Goal: Task Accomplishment & Management: Use online tool/utility

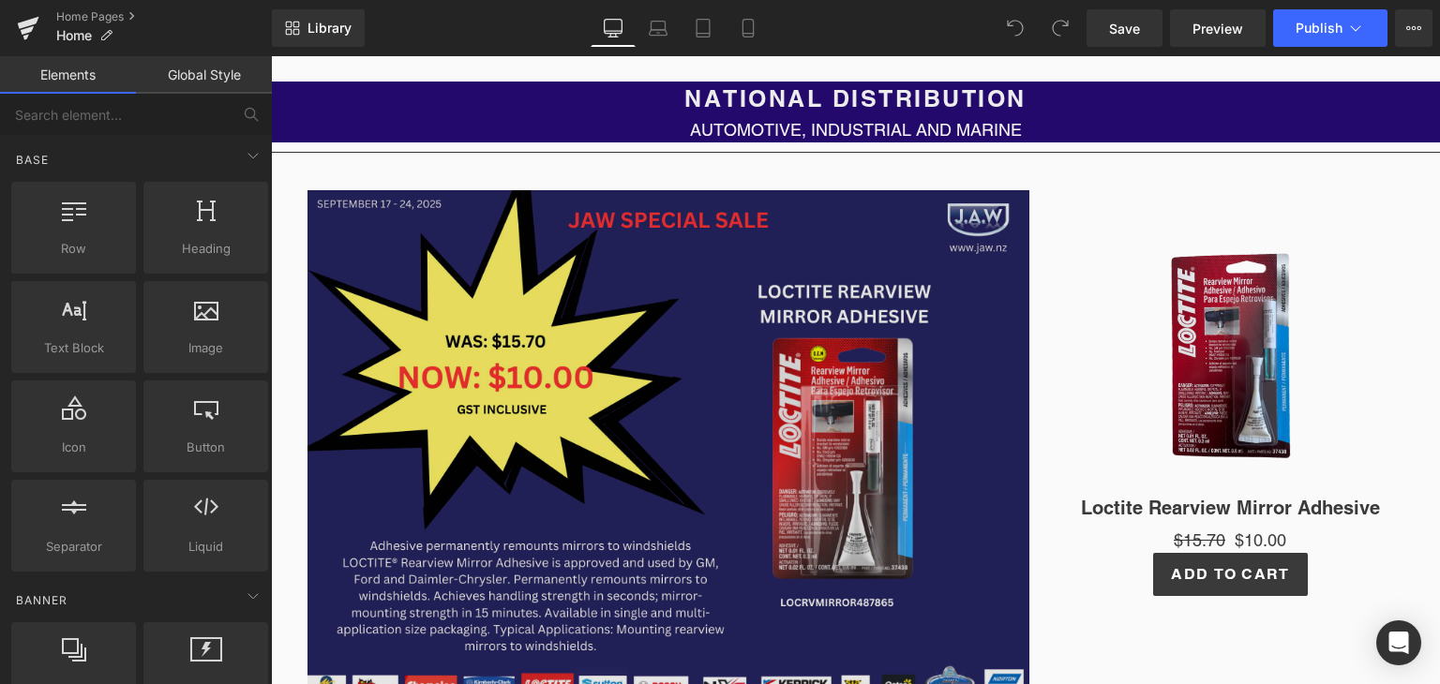
scroll to position [281, 0]
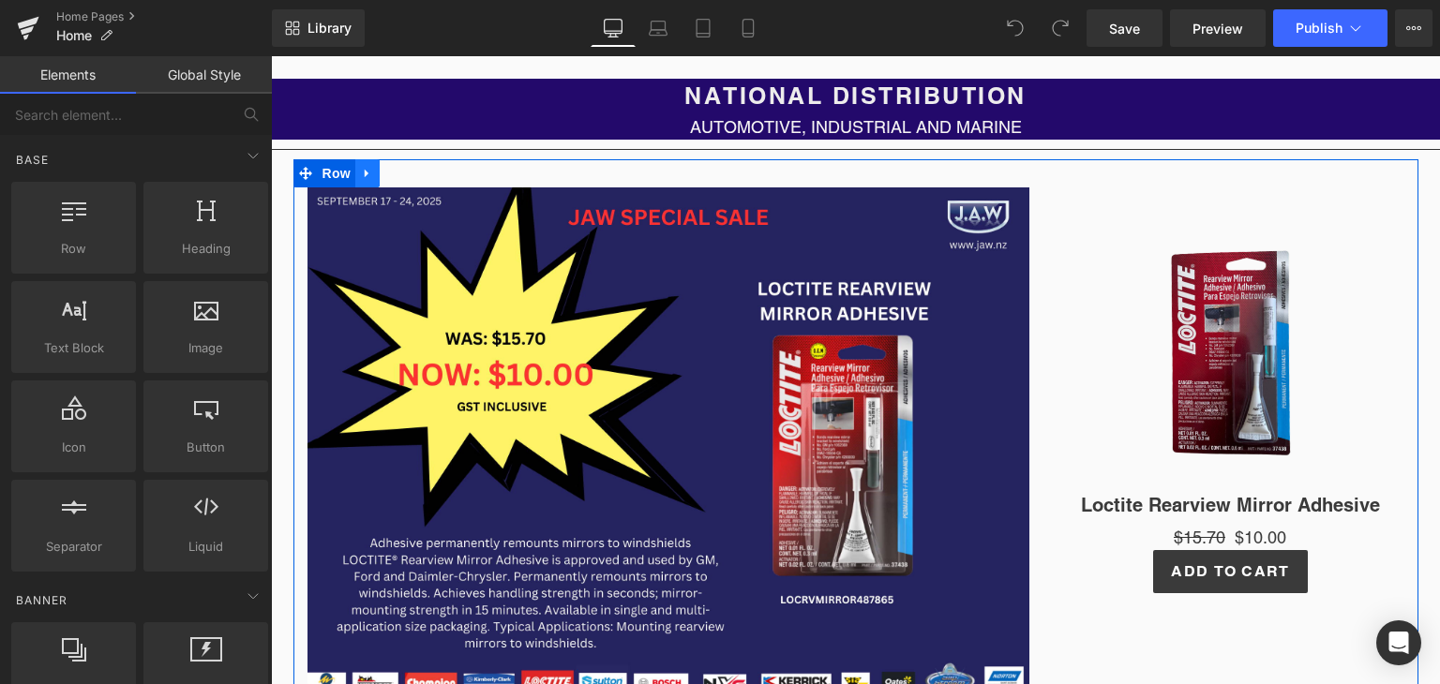
click at [361, 176] on icon at bounding box center [367, 173] width 13 height 14
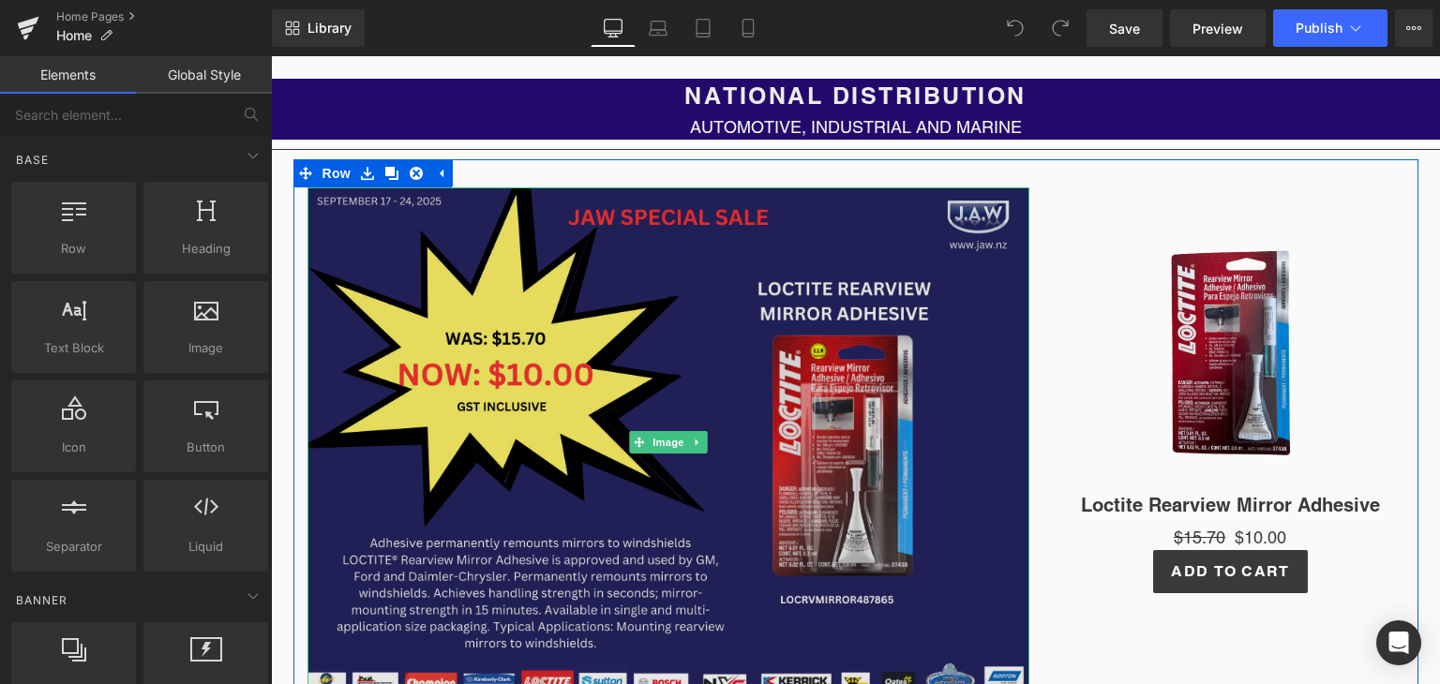
click at [556, 307] on img at bounding box center [669, 443] width 722 height 510
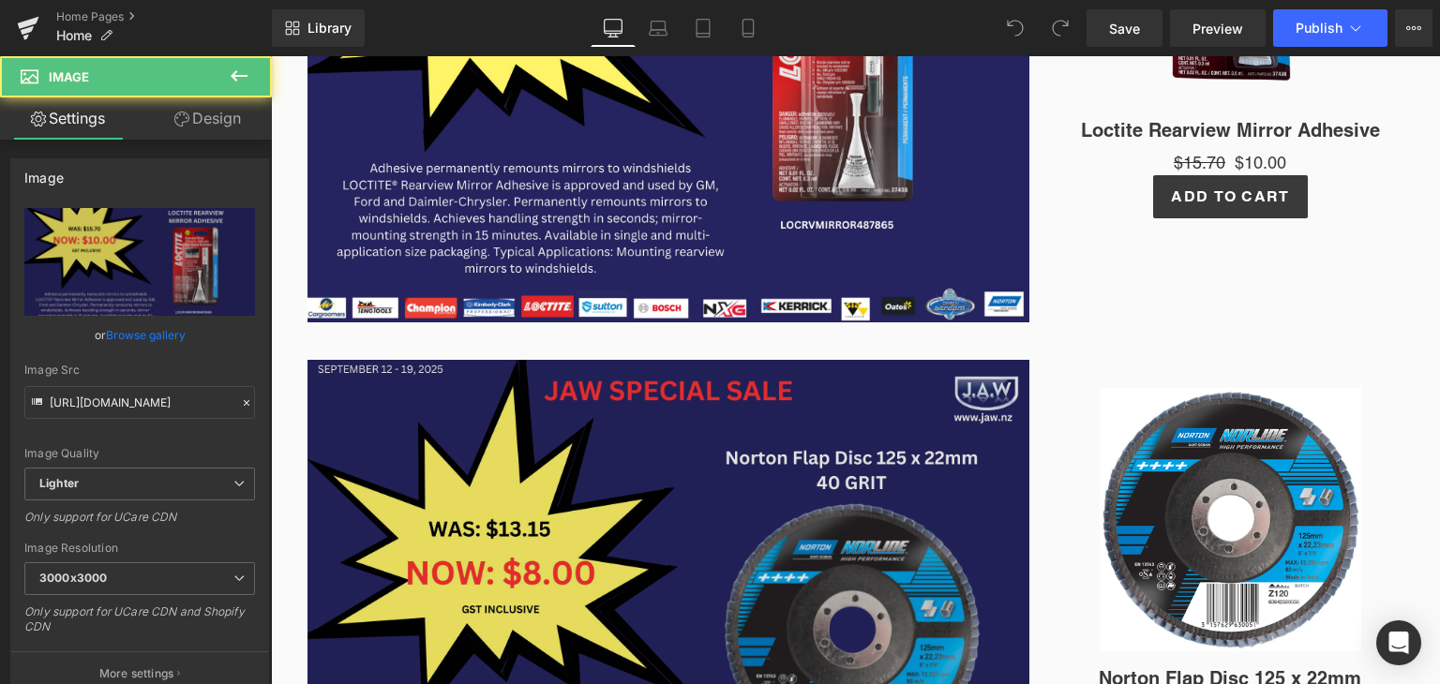
scroll to position [844, 0]
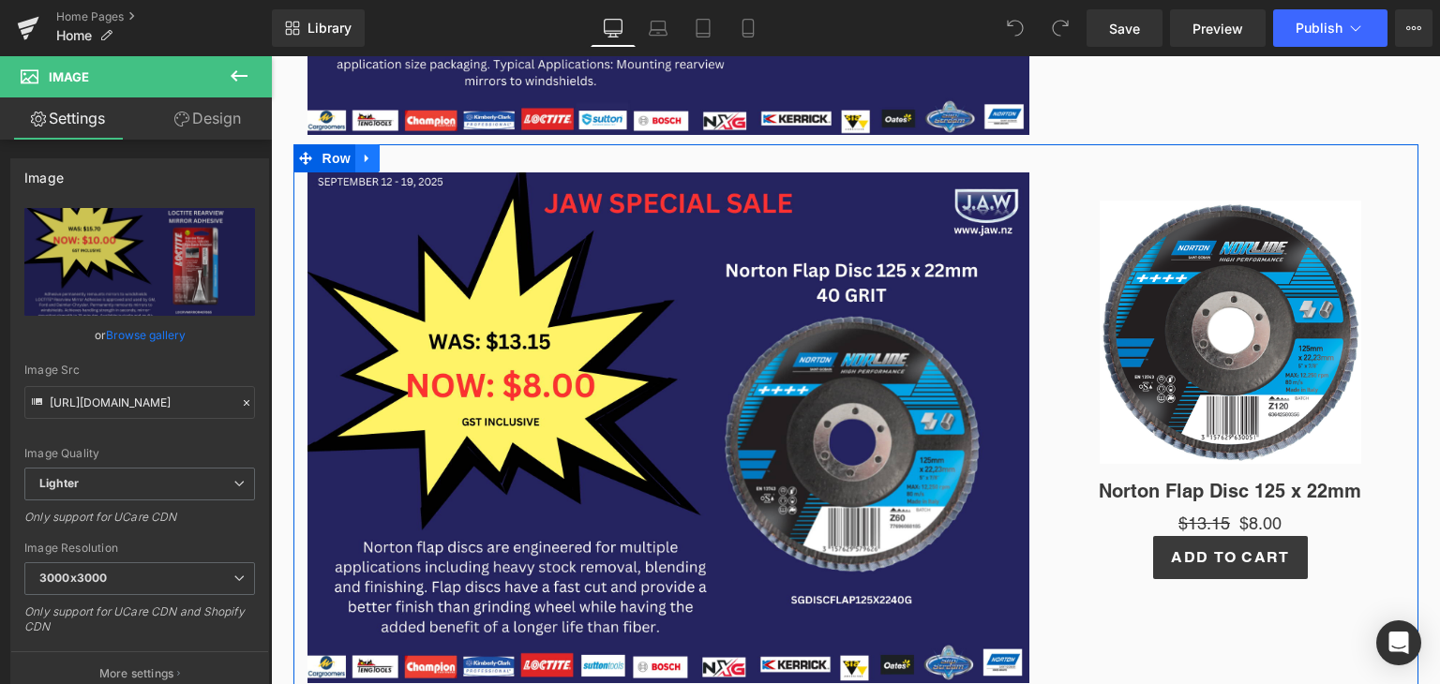
click at [361, 162] on icon at bounding box center [367, 159] width 13 height 14
click at [410, 162] on icon at bounding box center [416, 159] width 13 height 14
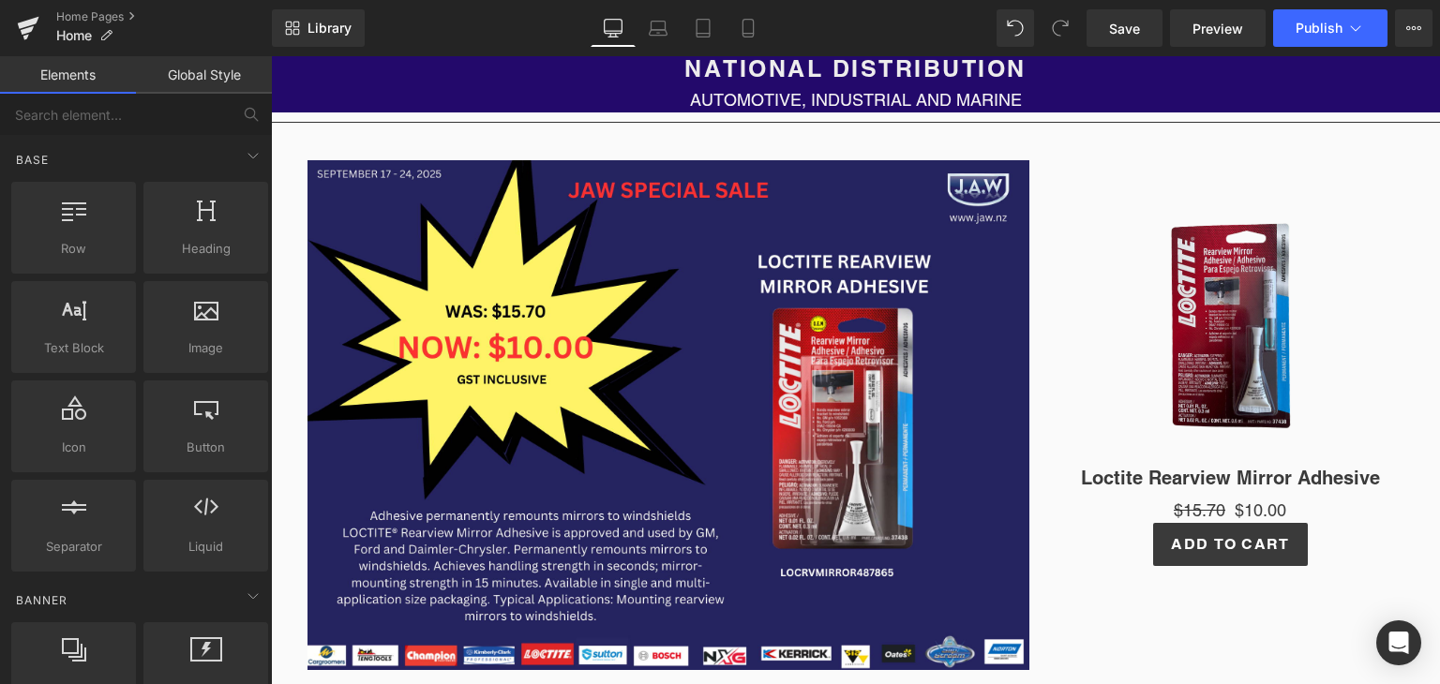
scroll to position [188, 0]
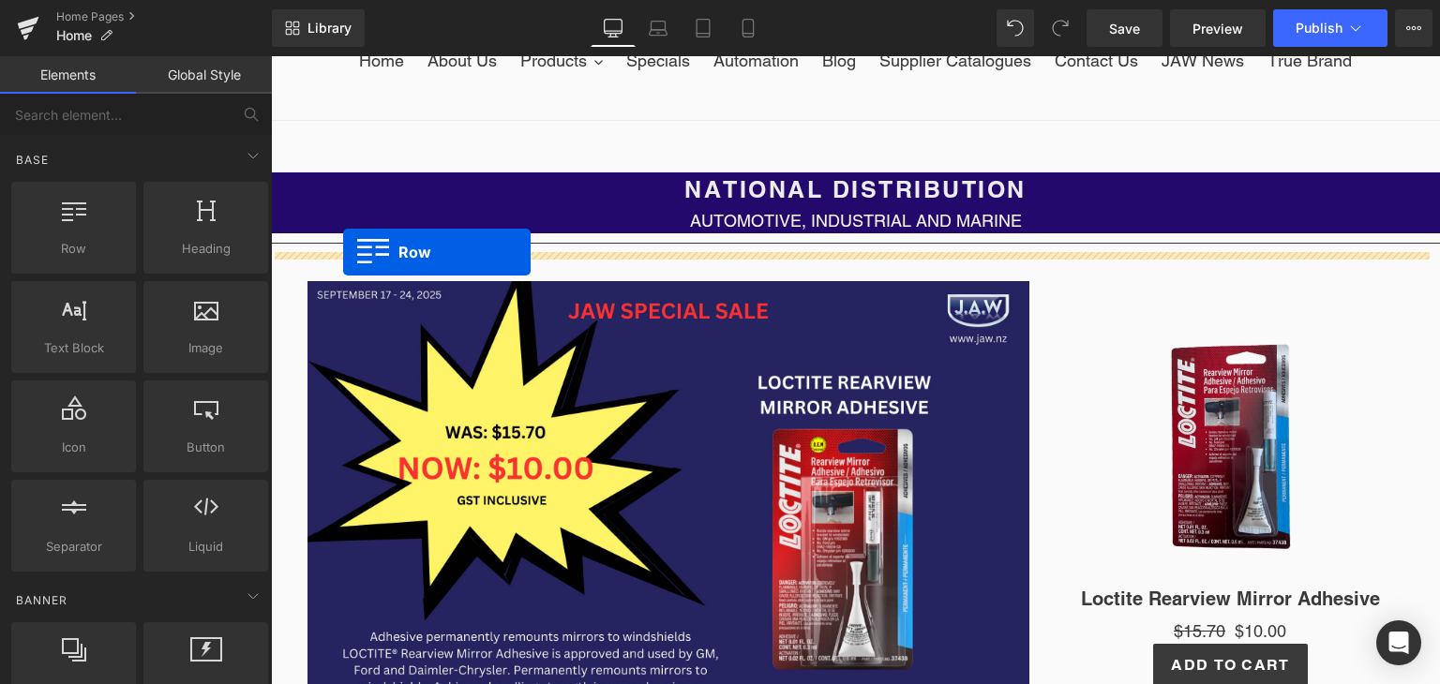
drag, startPoint x: 332, startPoint y: 290, endPoint x: 345, endPoint y: 250, distance: 41.5
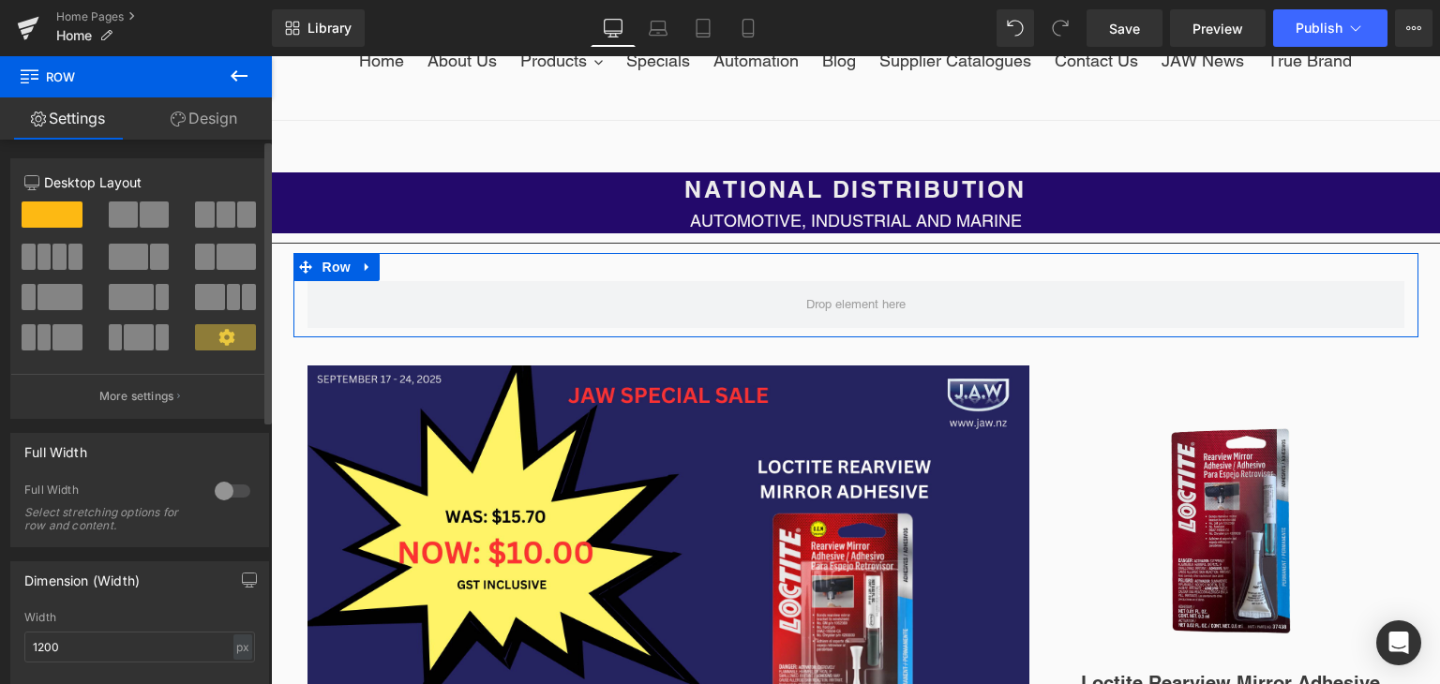
click at [141, 252] on span at bounding box center [128, 257] width 39 height 26
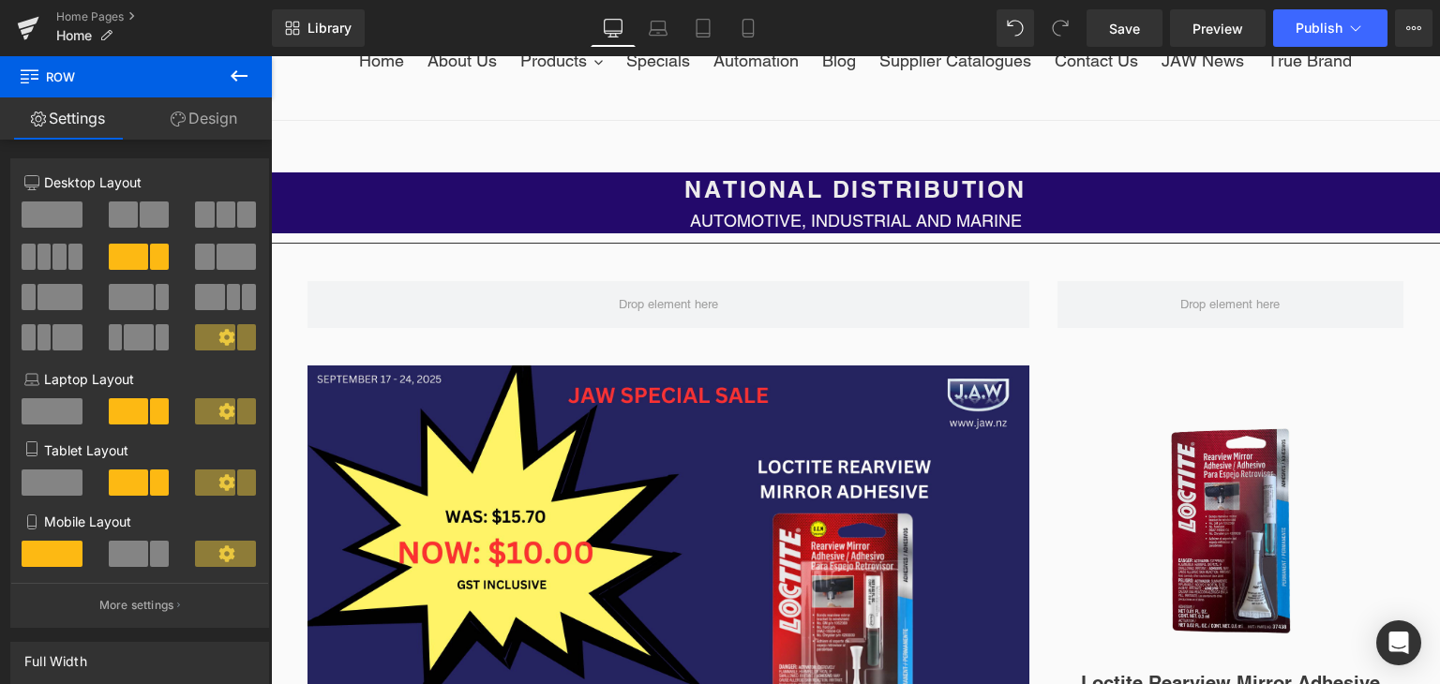
click at [236, 78] on icon at bounding box center [239, 76] width 23 height 23
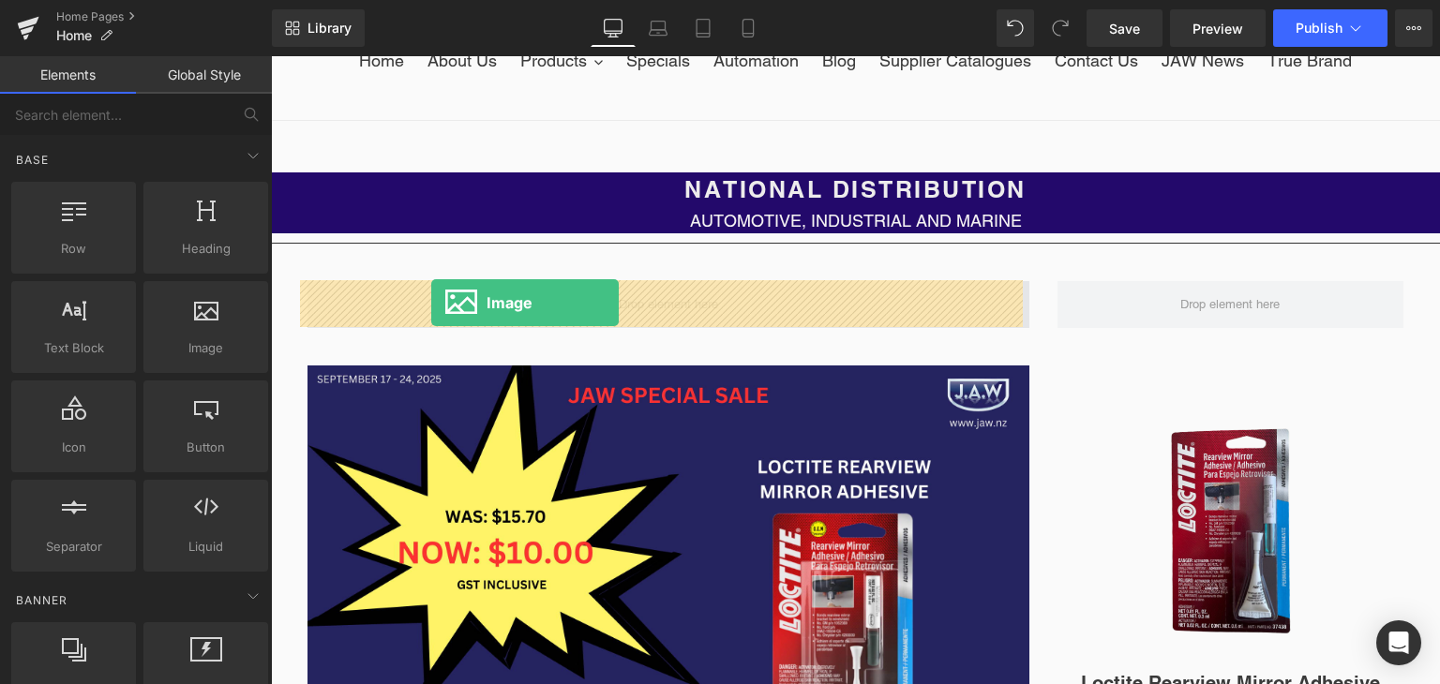
drag, startPoint x: 477, startPoint y: 390, endPoint x: 431, endPoint y: 303, distance: 98.6
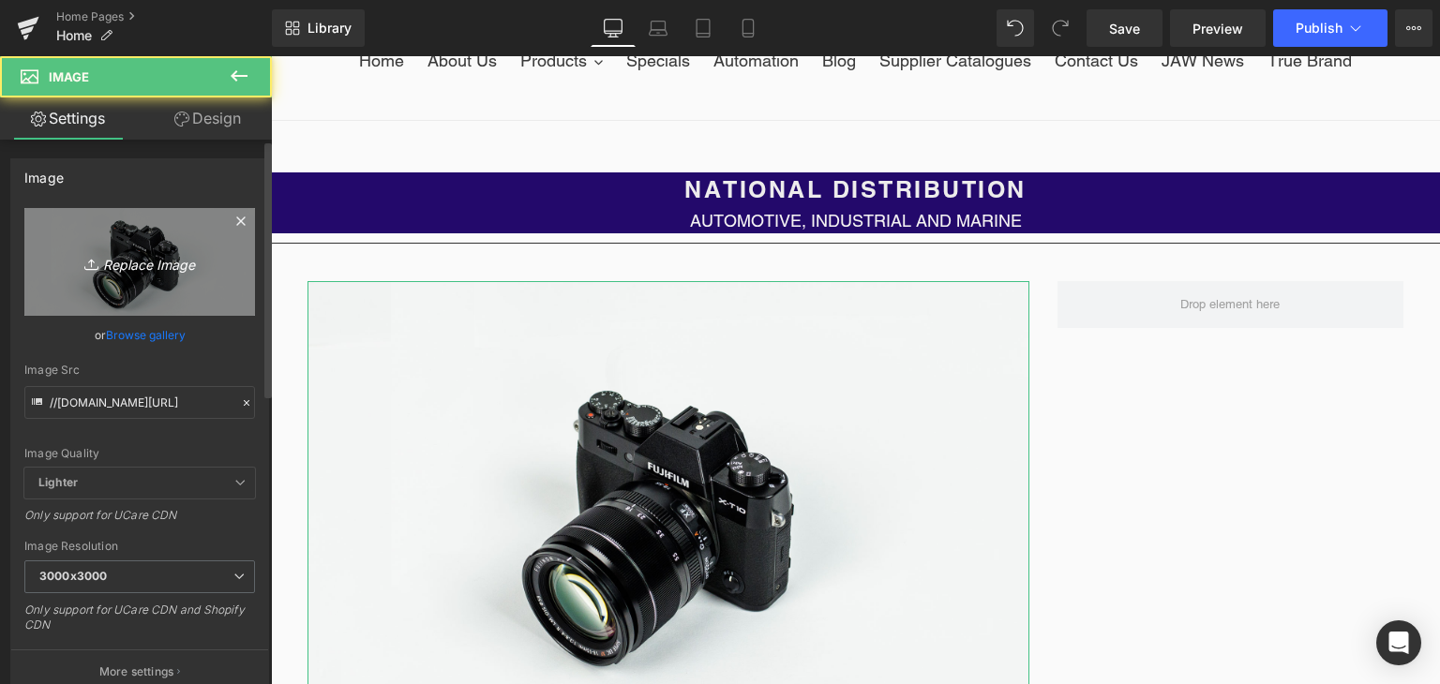
click at [169, 251] on icon "Replace Image" at bounding box center [140, 261] width 150 height 23
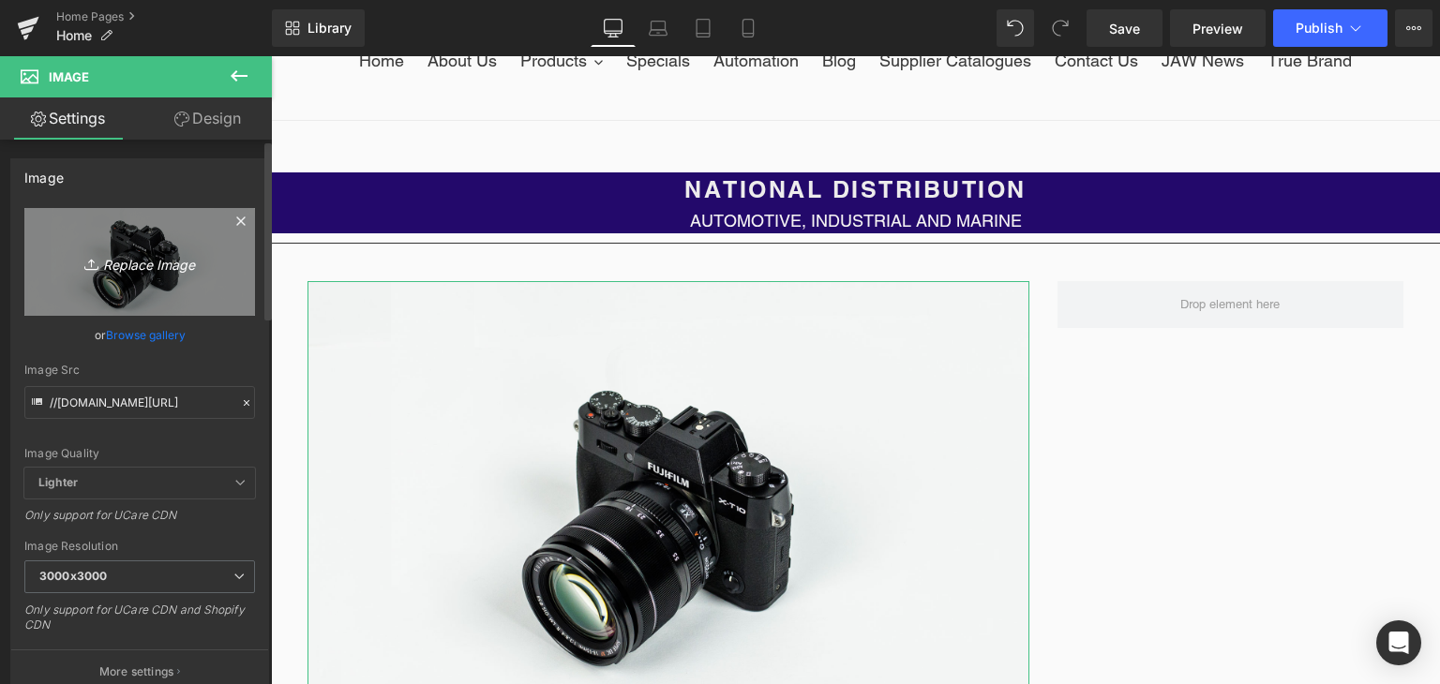
type input "C:\fakepath\JAW SPECIAL SALE (61).png"
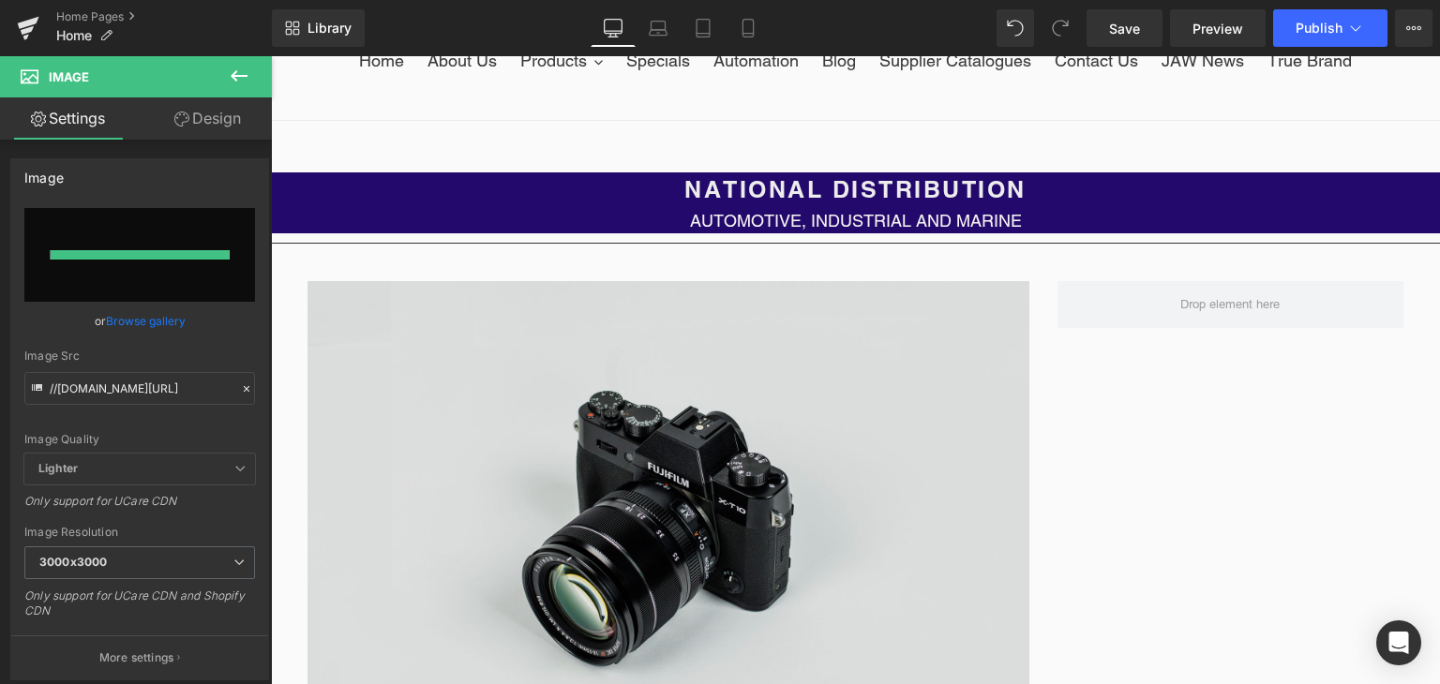
type input "[URL][DOMAIN_NAME]"
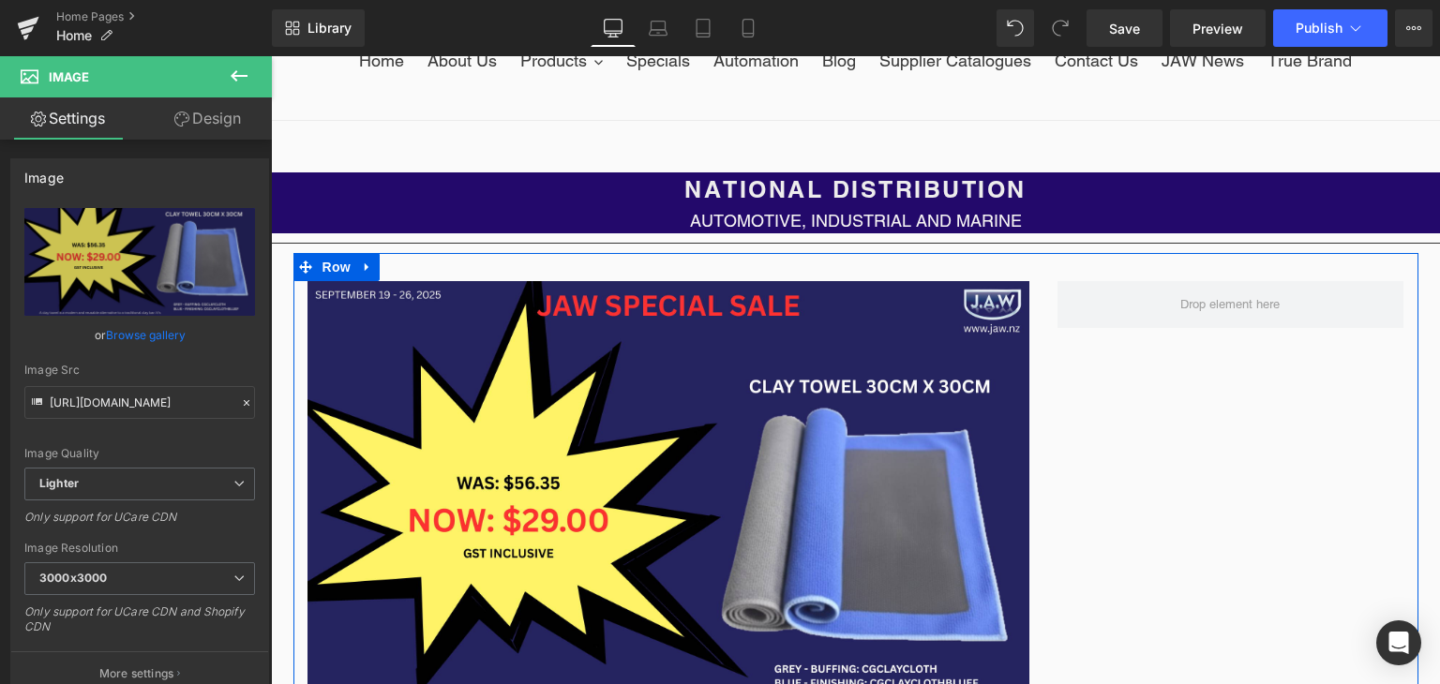
click at [1093, 477] on div "Image Row" at bounding box center [855, 527] width 1125 height 548
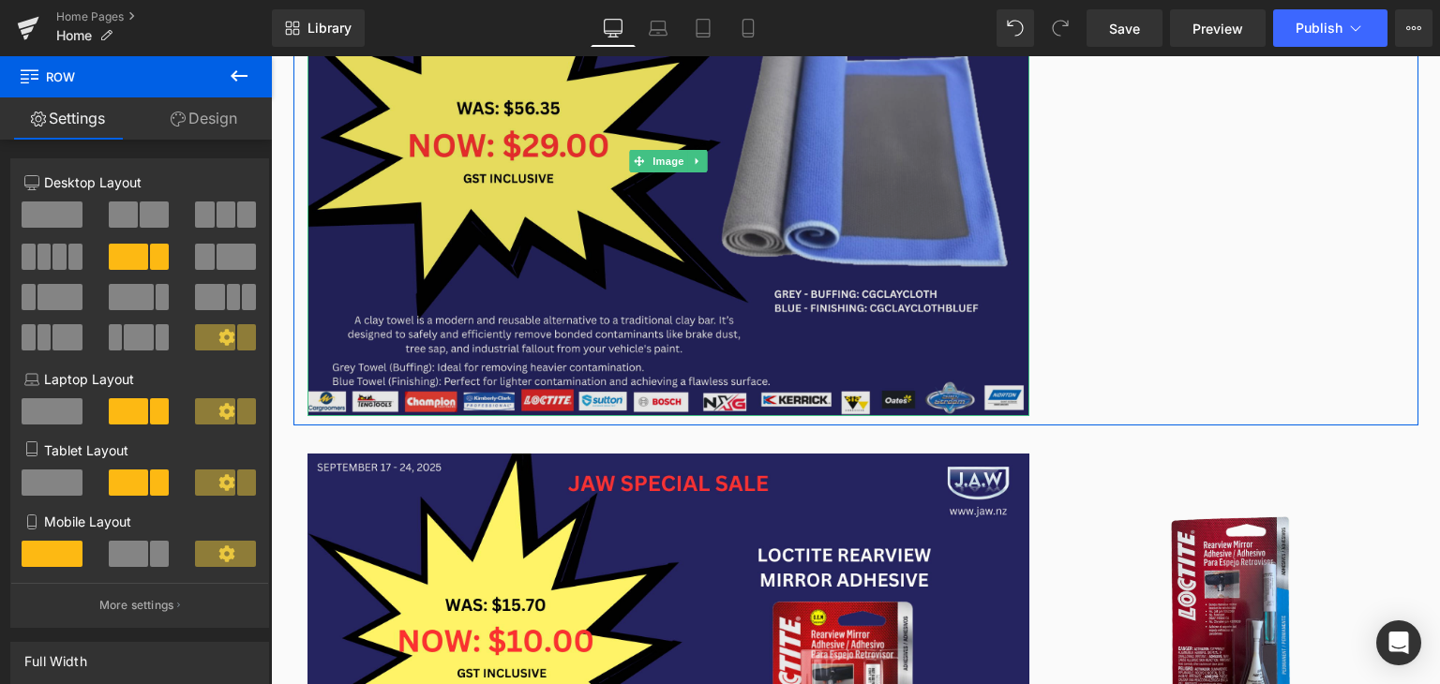
scroll to position [375, 0]
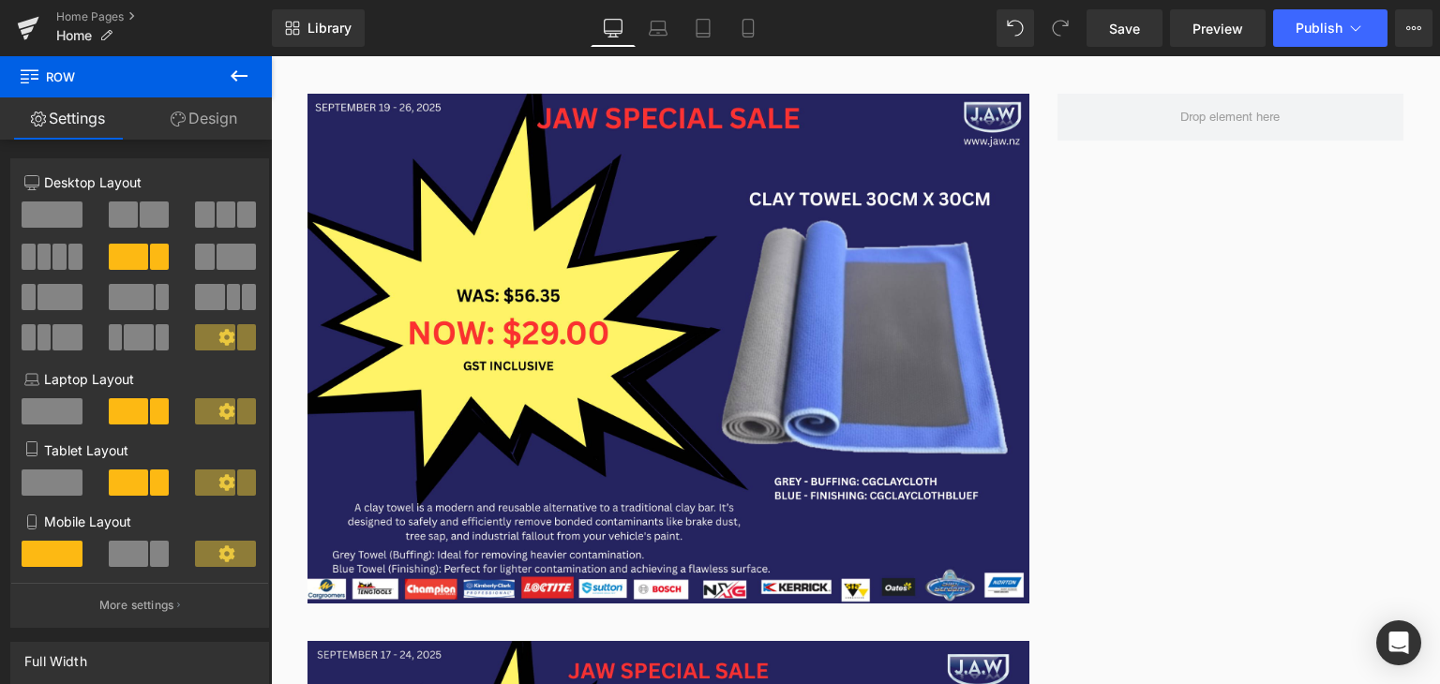
click at [233, 73] on icon at bounding box center [239, 75] width 17 height 11
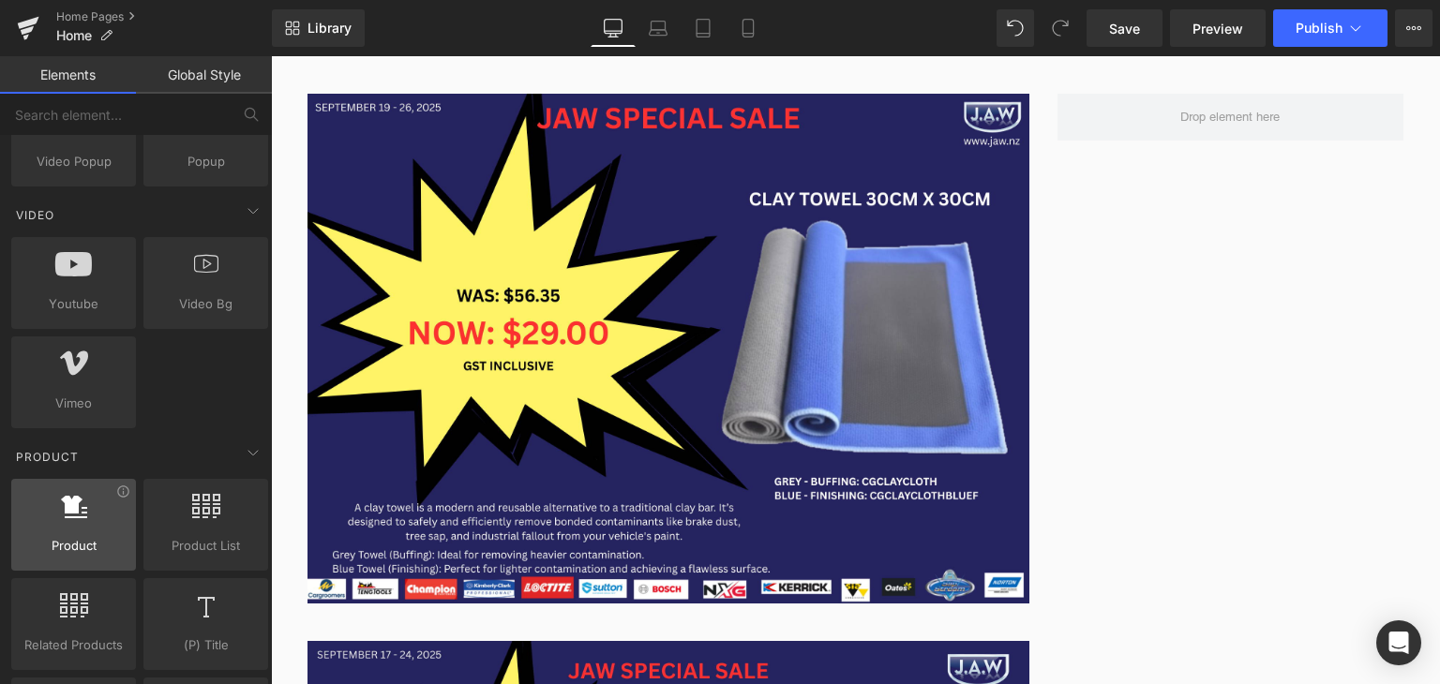
scroll to position [1313, 0]
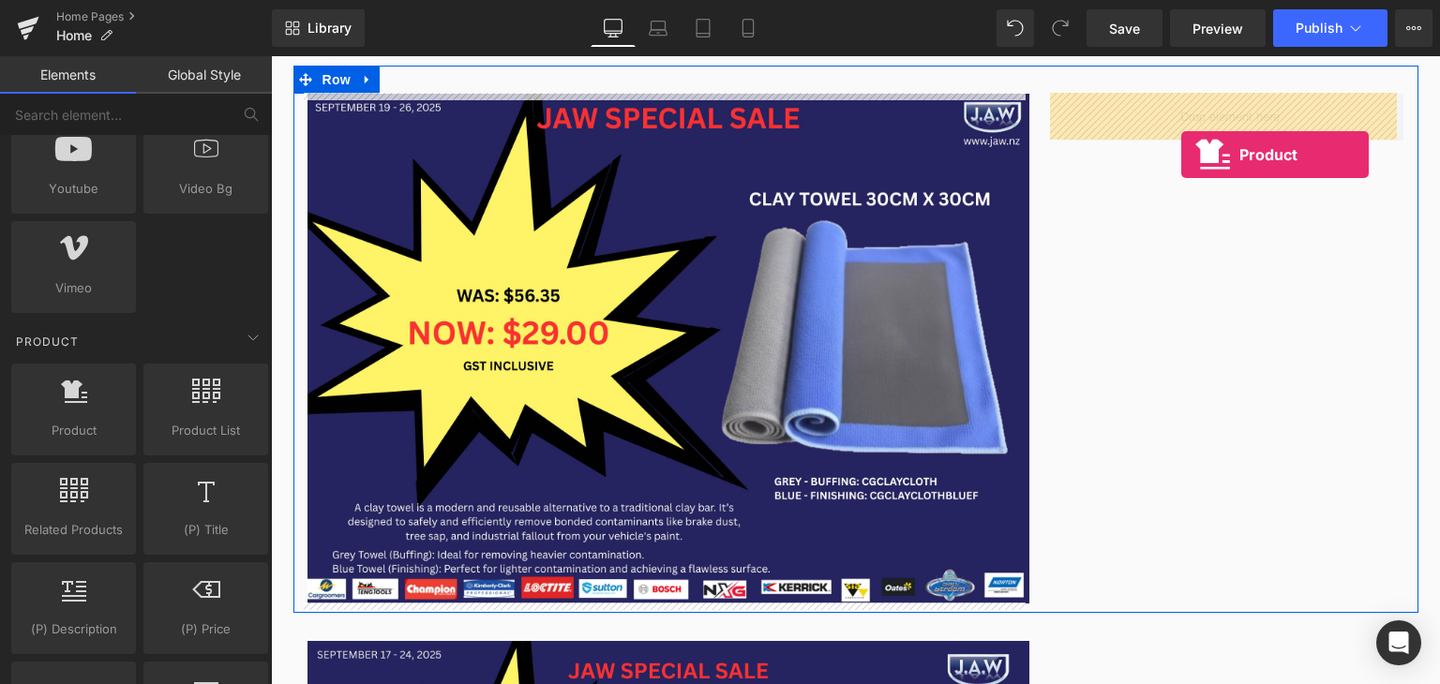
drag, startPoint x: 333, startPoint y: 477, endPoint x: 1181, endPoint y: 155, distance: 907.8
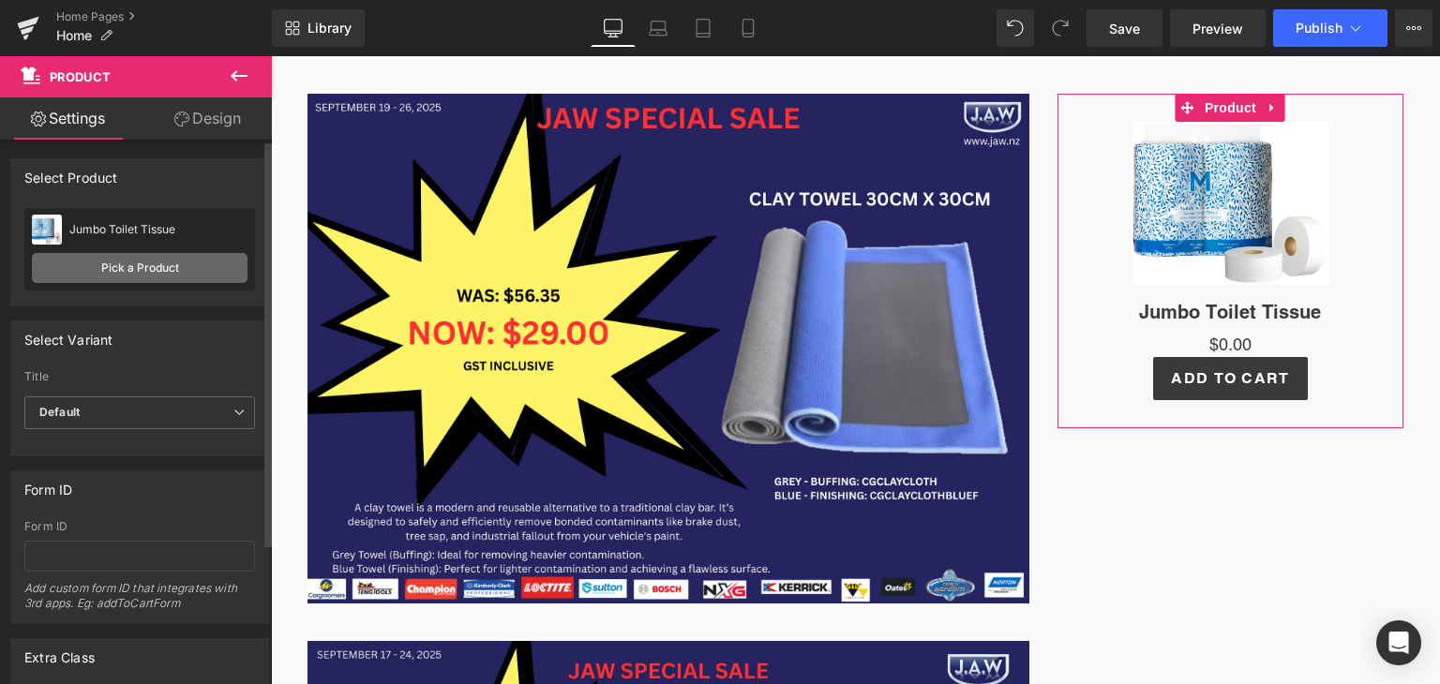
click at [158, 263] on link "Pick a Product" at bounding box center [140, 268] width 216 height 30
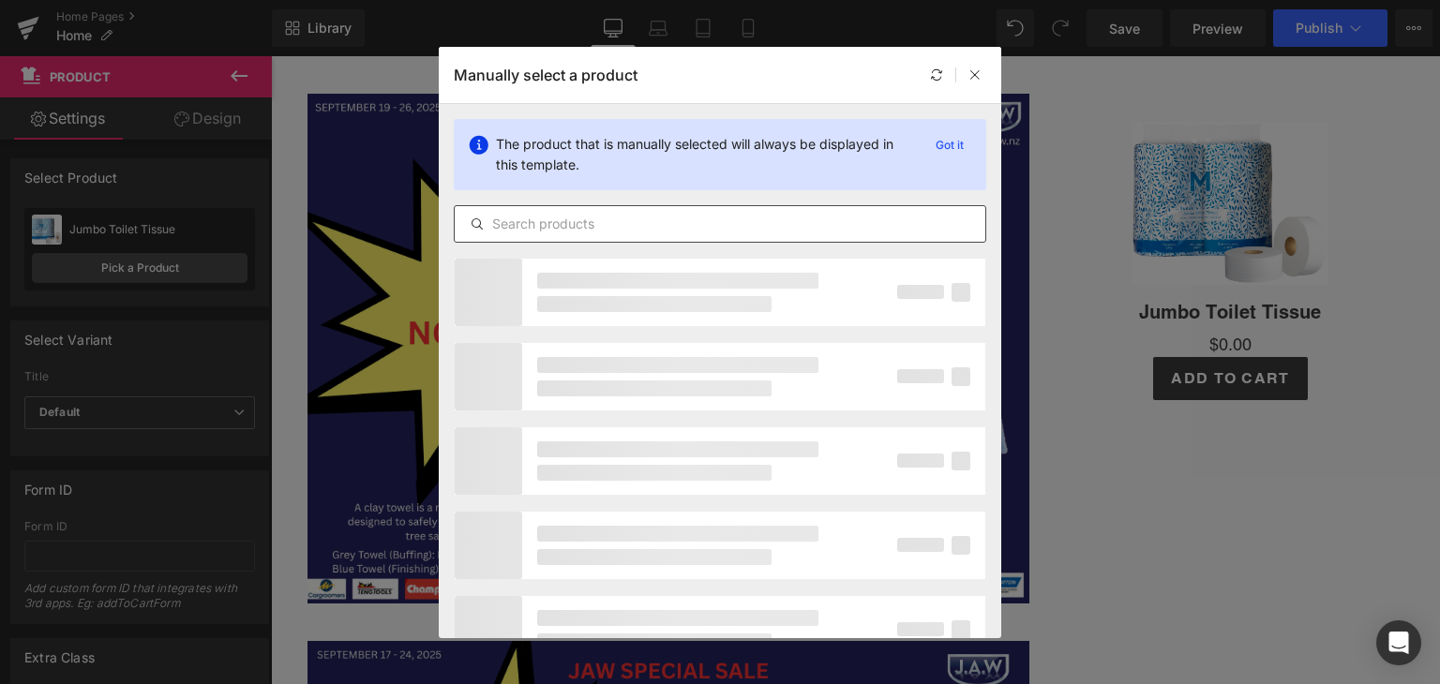
click at [555, 228] on input "text" at bounding box center [720, 224] width 531 height 23
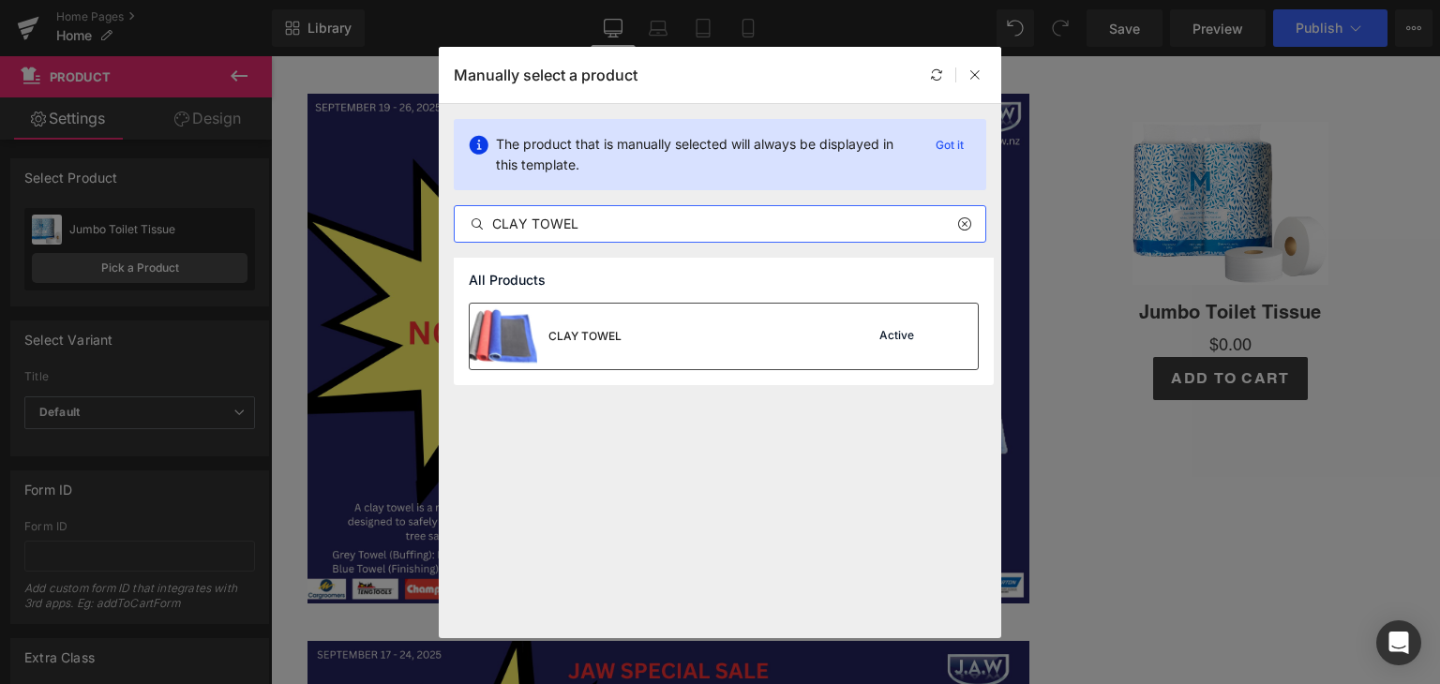
type input "CLAY TOWEL"
click at [631, 342] on div "CLAY TOWEL Active" at bounding box center [724, 337] width 508 height 66
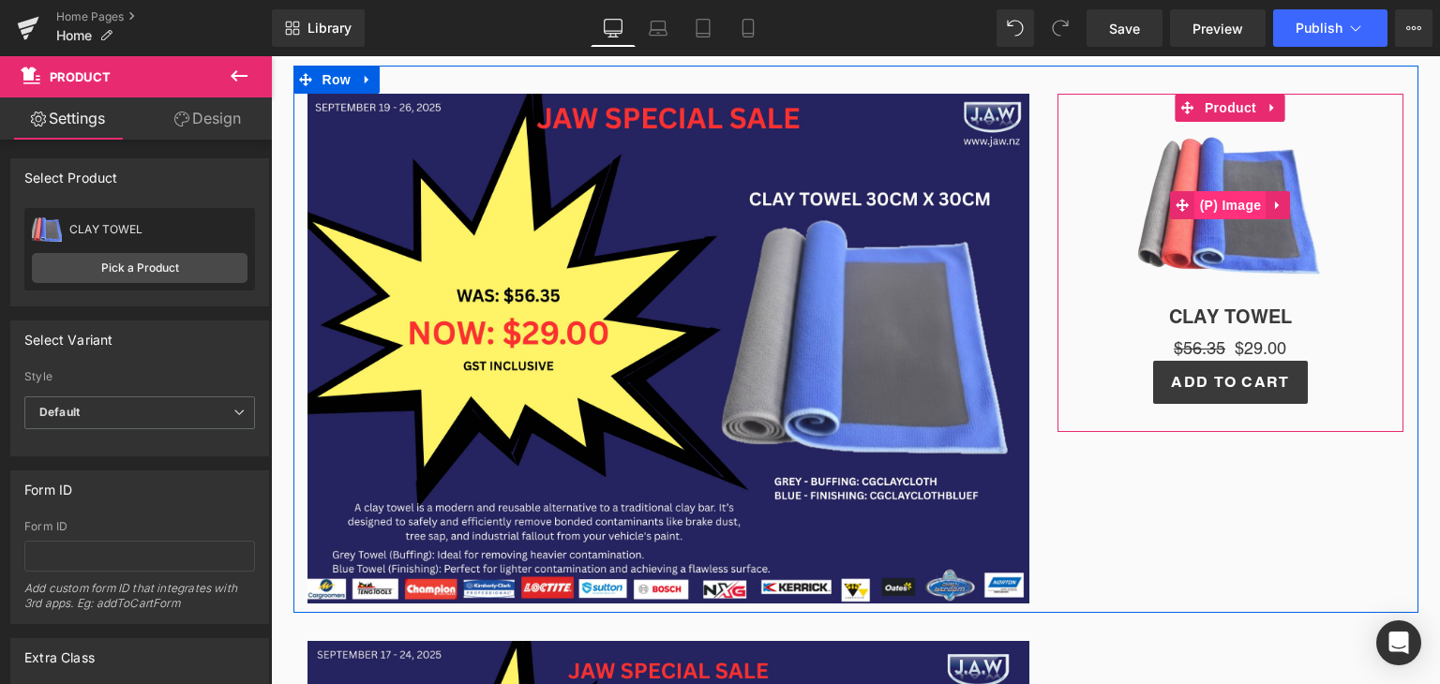
click at [1233, 200] on span "(P) Image" at bounding box center [1231, 205] width 71 height 28
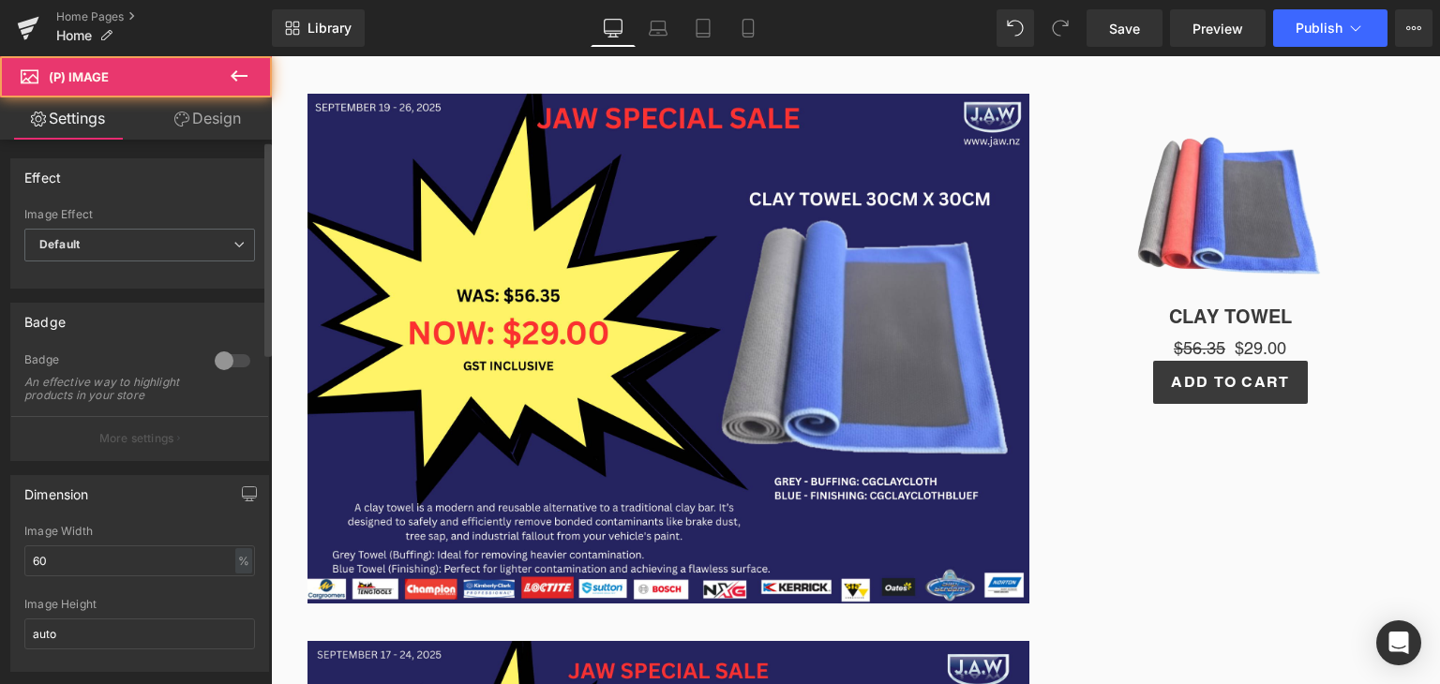
scroll to position [94, 0]
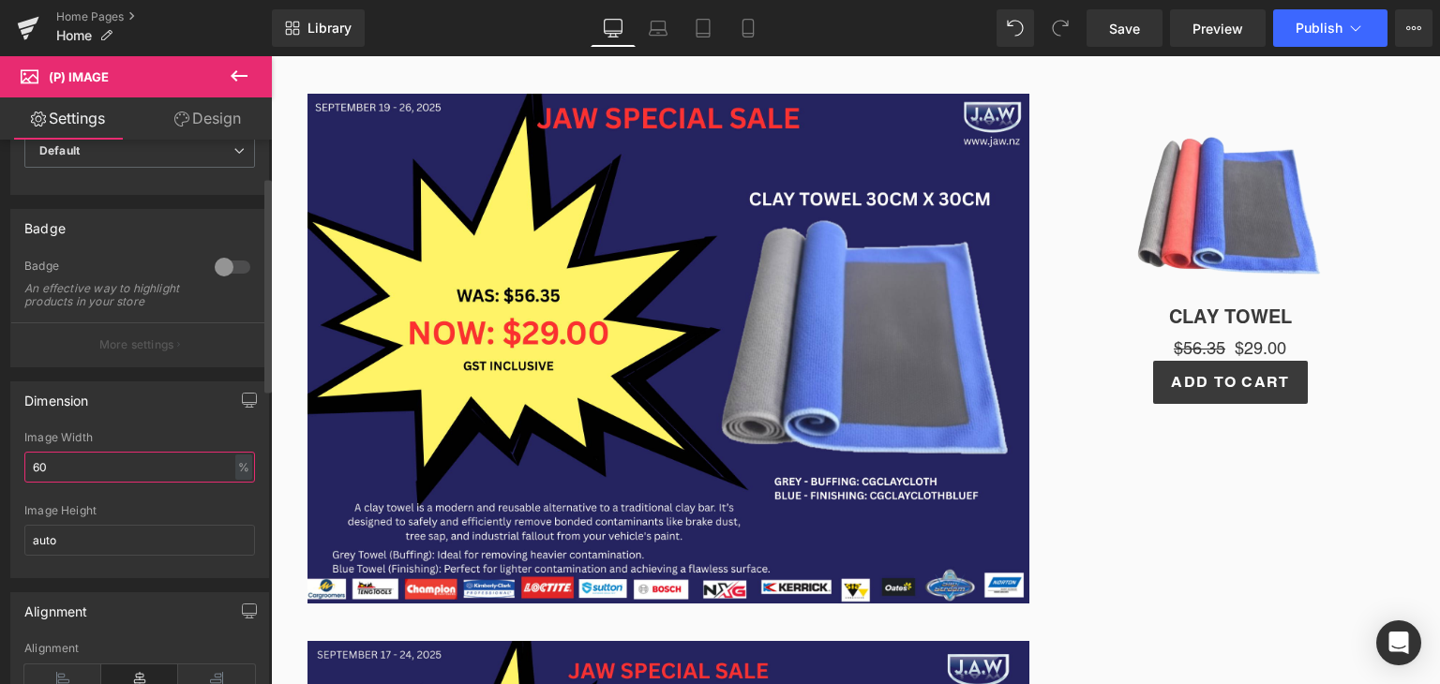
click at [98, 483] on input "60" at bounding box center [139, 467] width 231 height 31
type input "6"
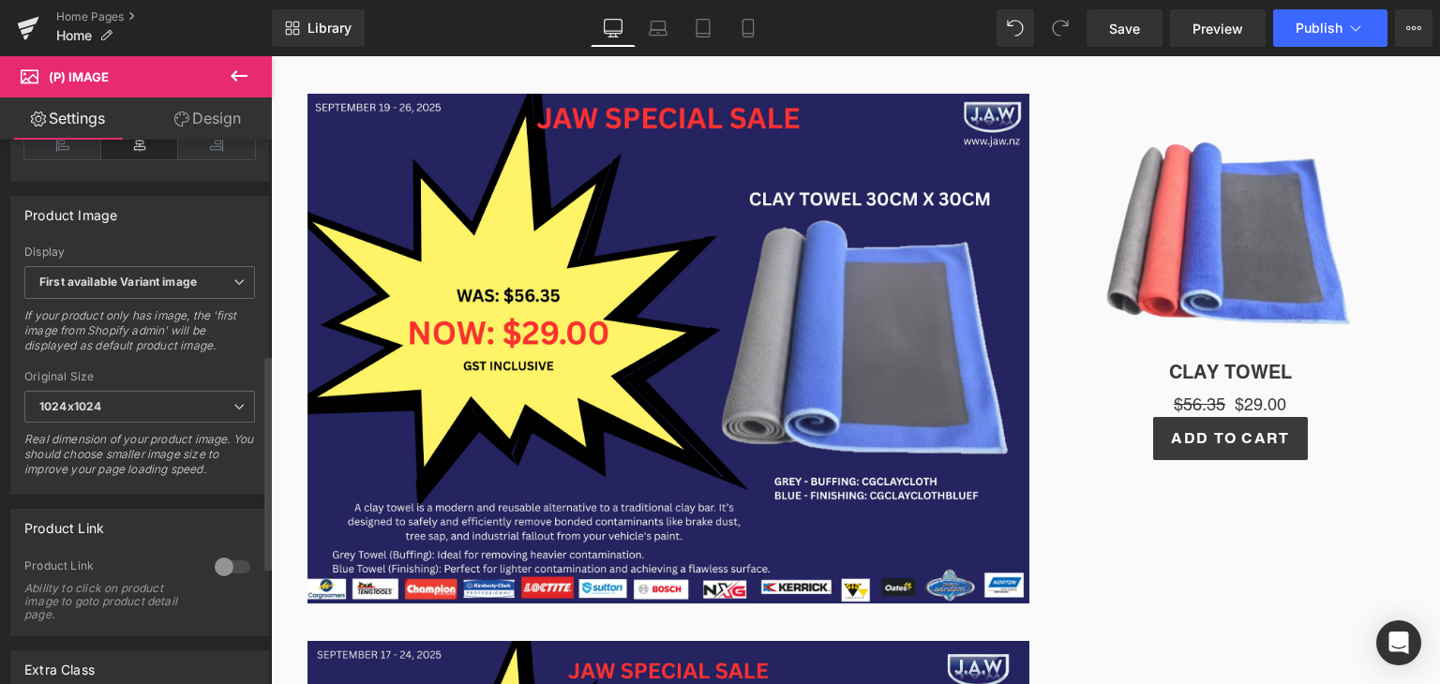
scroll to position [656, 0]
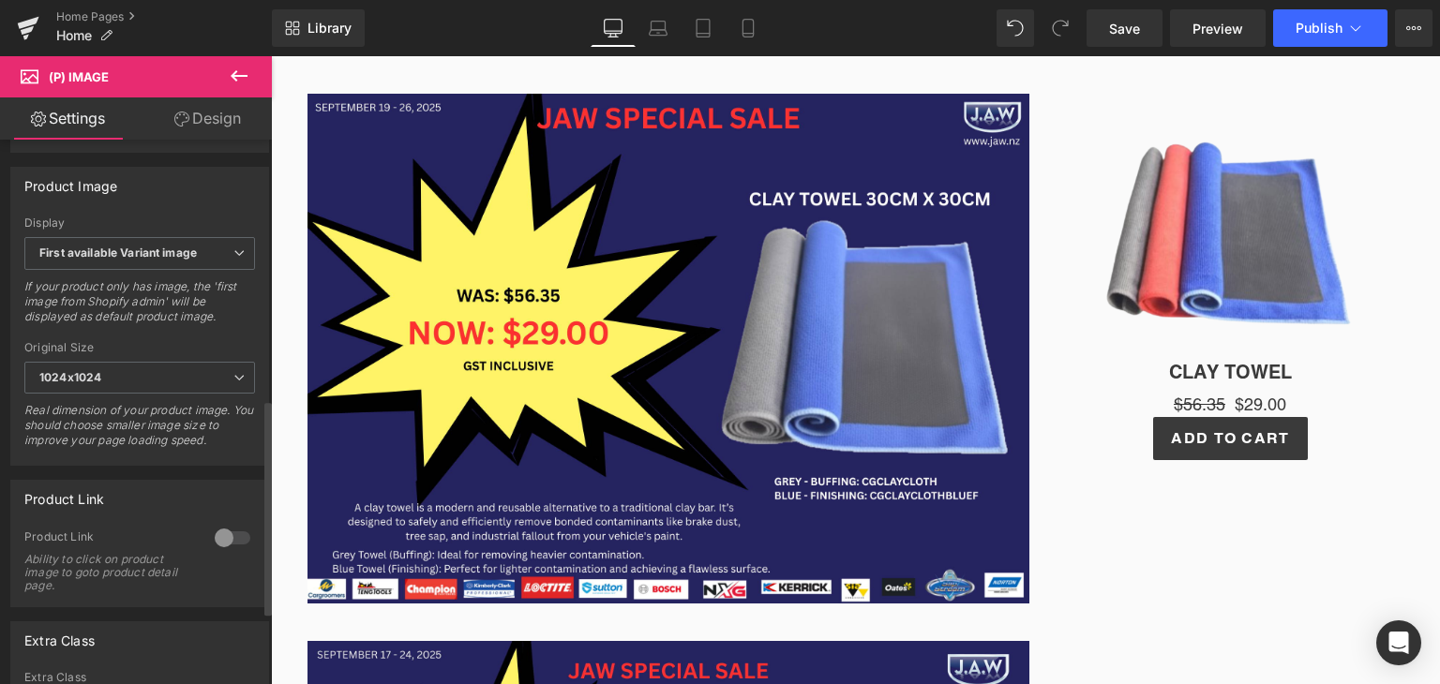
type input "80"
click at [218, 539] on div at bounding box center [232, 538] width 45 height 30
click at [1346, 38] on button "Publish" at bounding box center [1330, 28] width 114 height 38
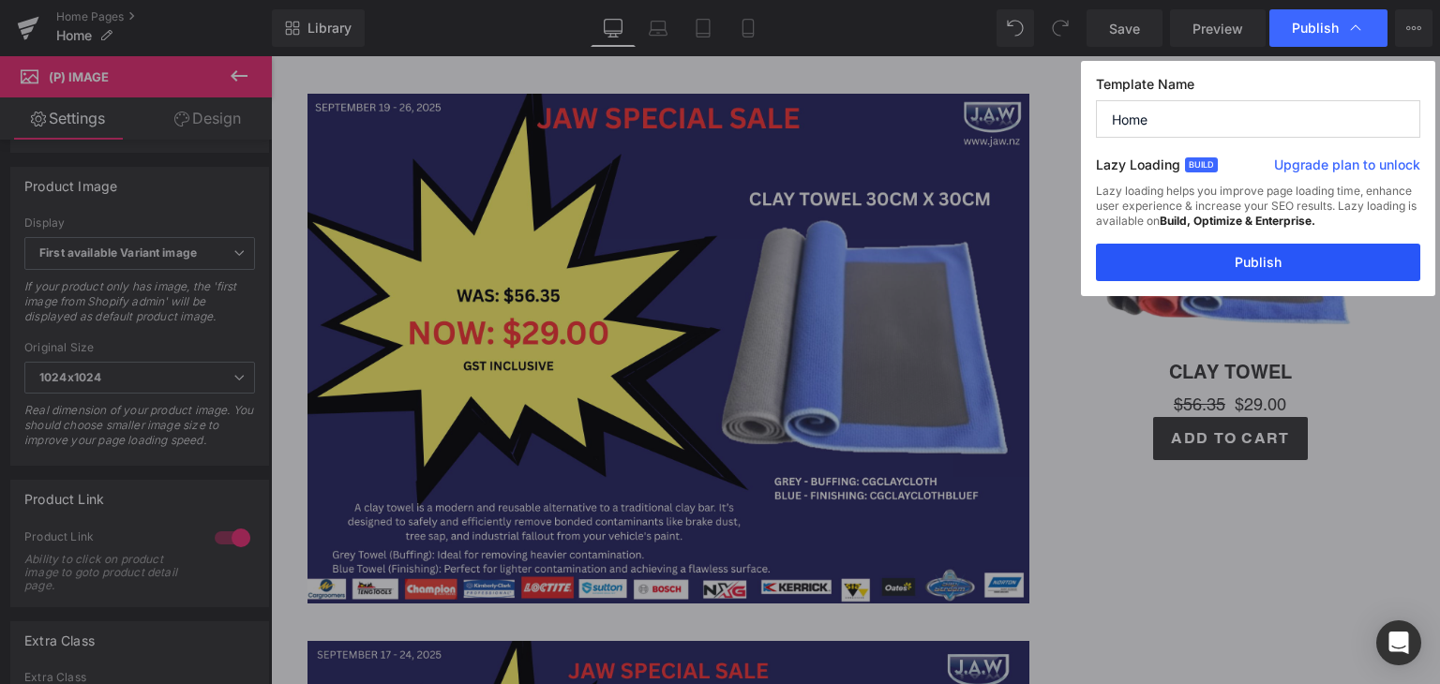
drag, startPoint x: 1273, startPoint y: 255, endPoint x: 927, endPoint y: 172, distance: 355.9
click at [1273, 255] on button "Publish" at bounding box center [1258, 263] width 324 height 38
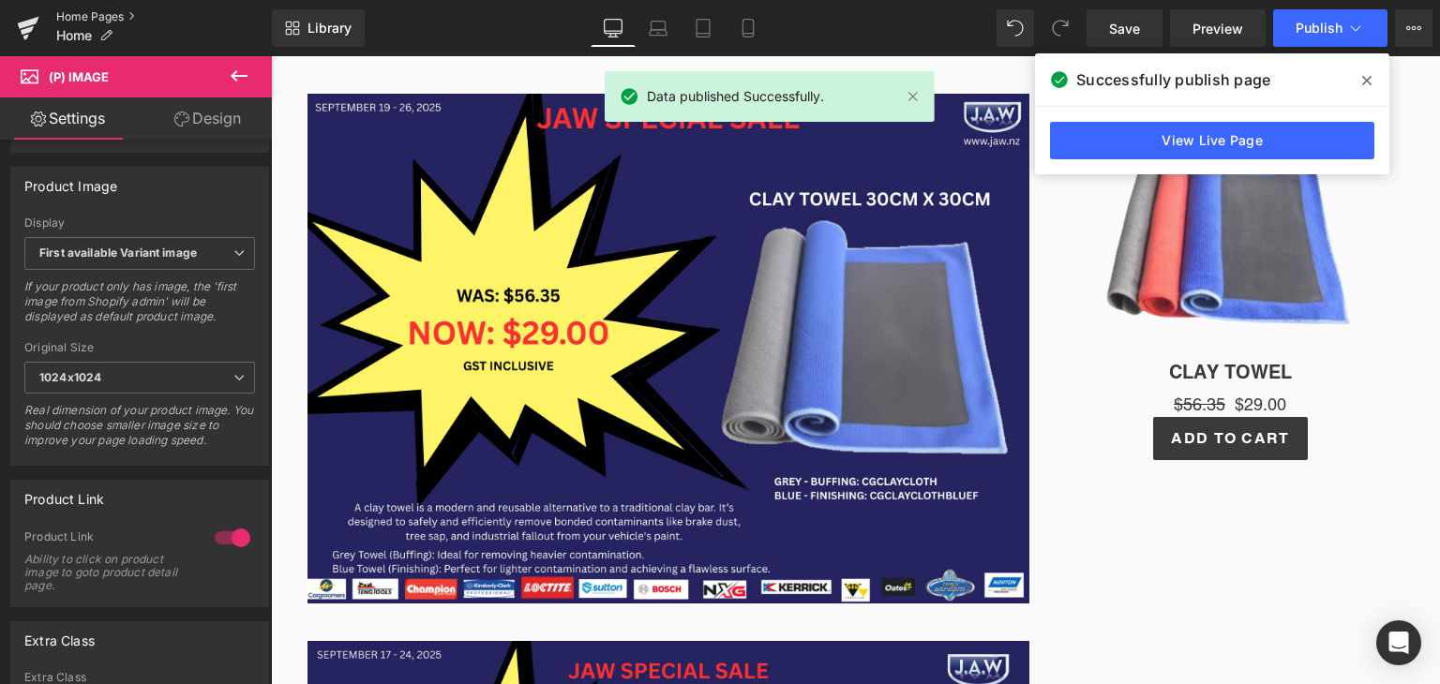
click at [79, 19] on link "Home Pages" at bounding box center [164, 16] width 216 height 15
